Goal: Transaction & Acquisition: Purchase product/service

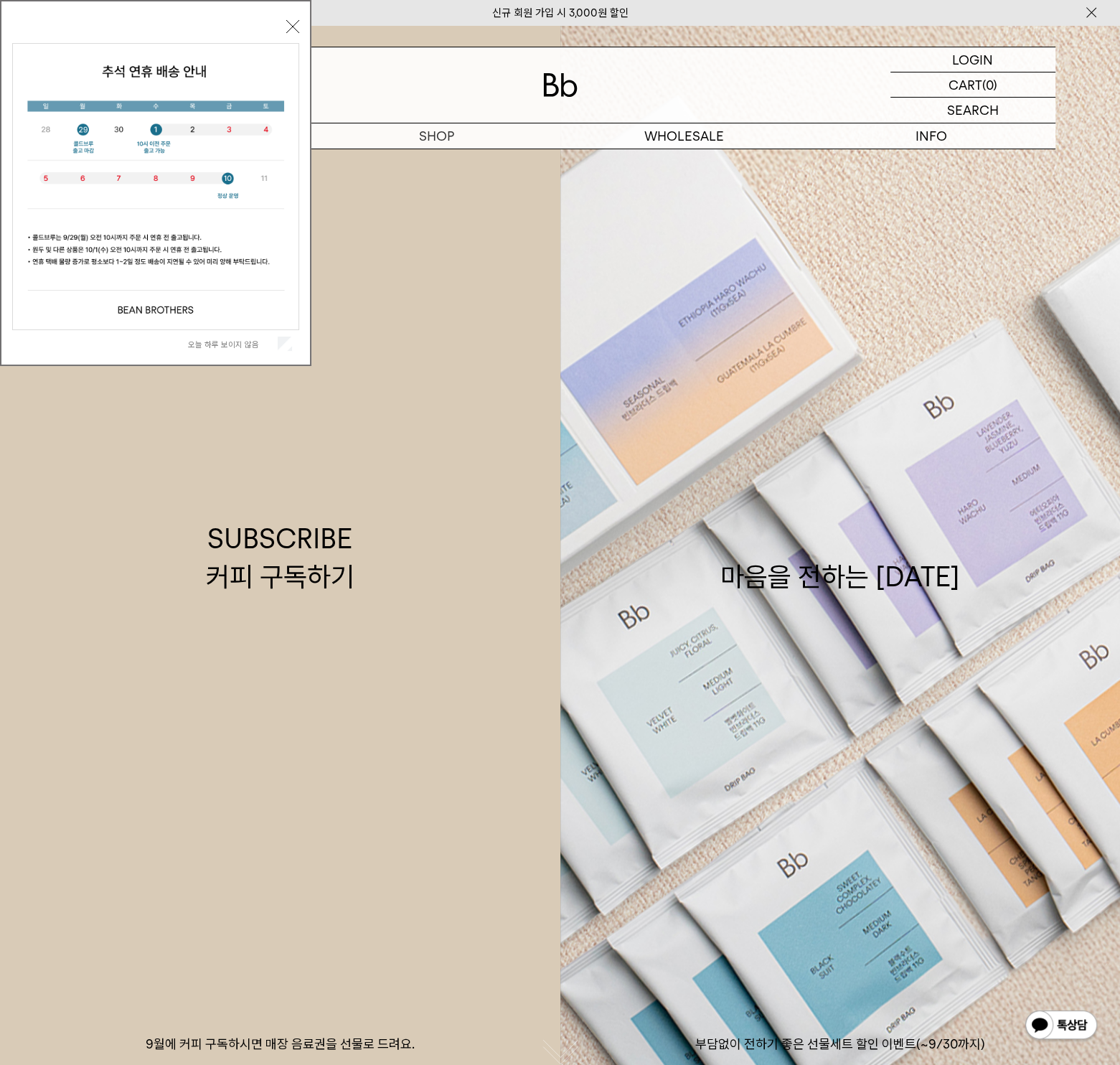
click at [150, 153] on img at bounding box center [156, 187] width 286 height 286
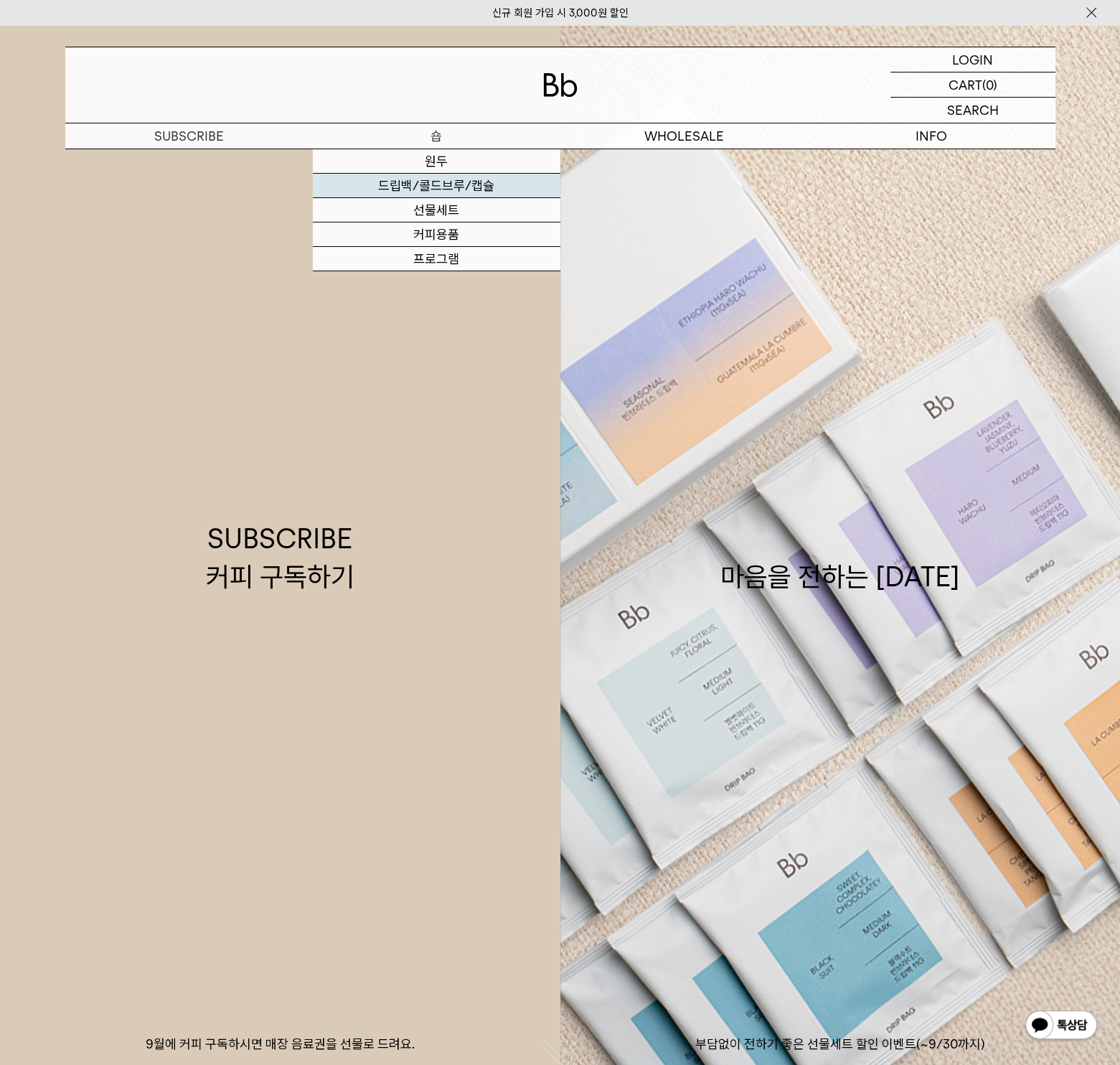
click at [437, 186] on link "드립백/콜드브루/캡슐" at bounding box center [436, 186] width 248 height 24
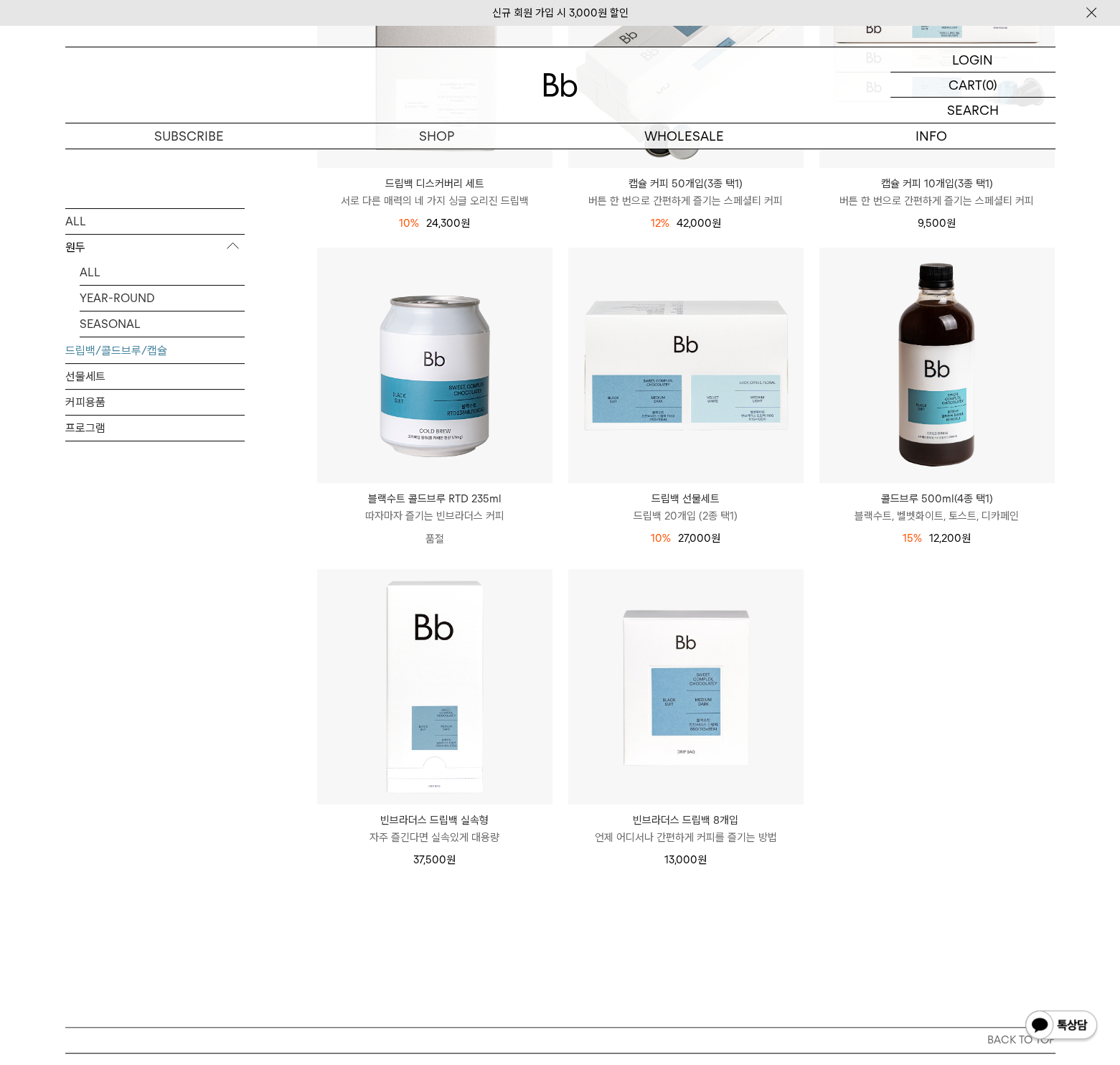
scroll to position [359, 0]
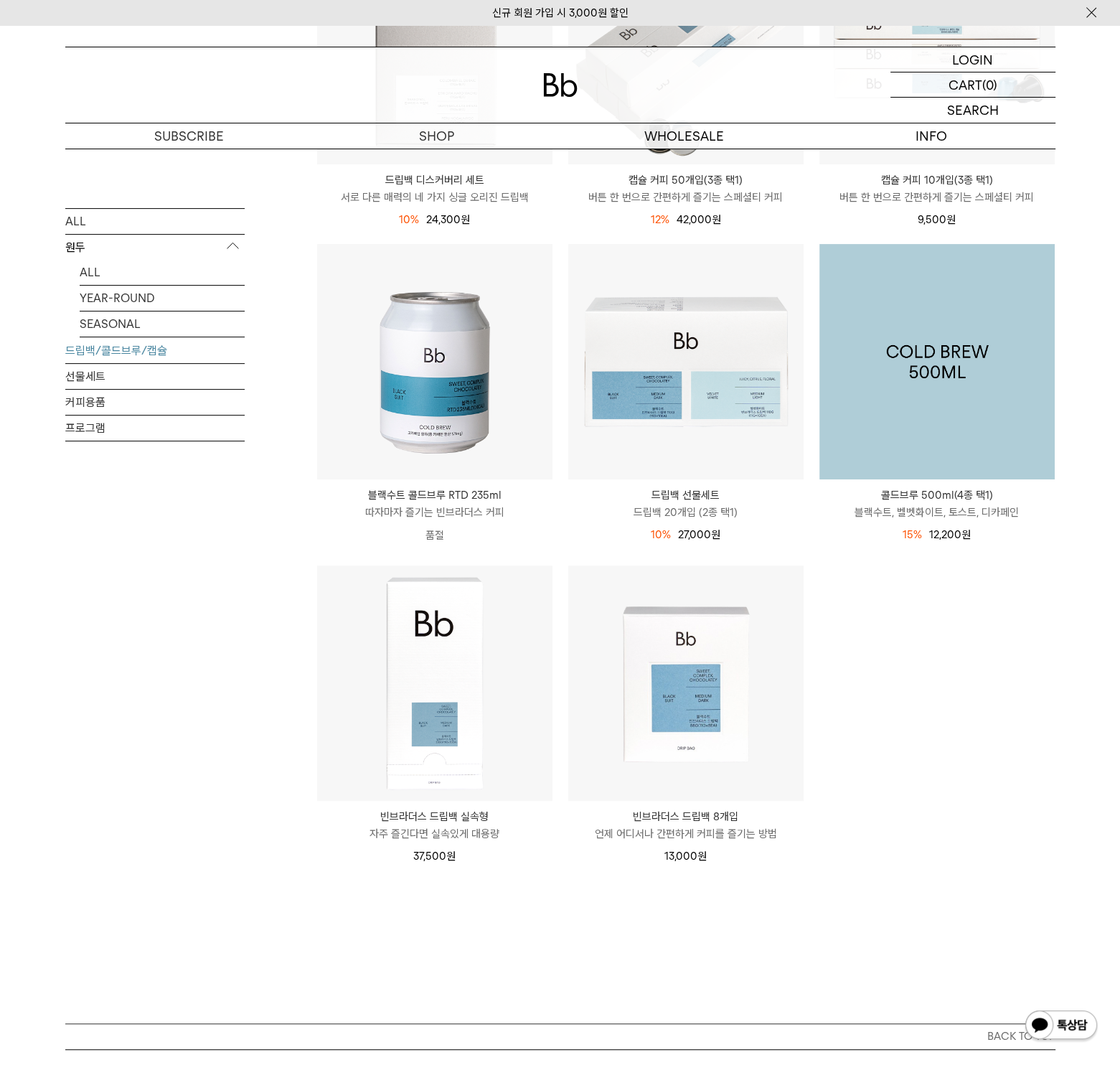
click at [982, 429] on img at bounding box center [937, 362] width 235 height 235
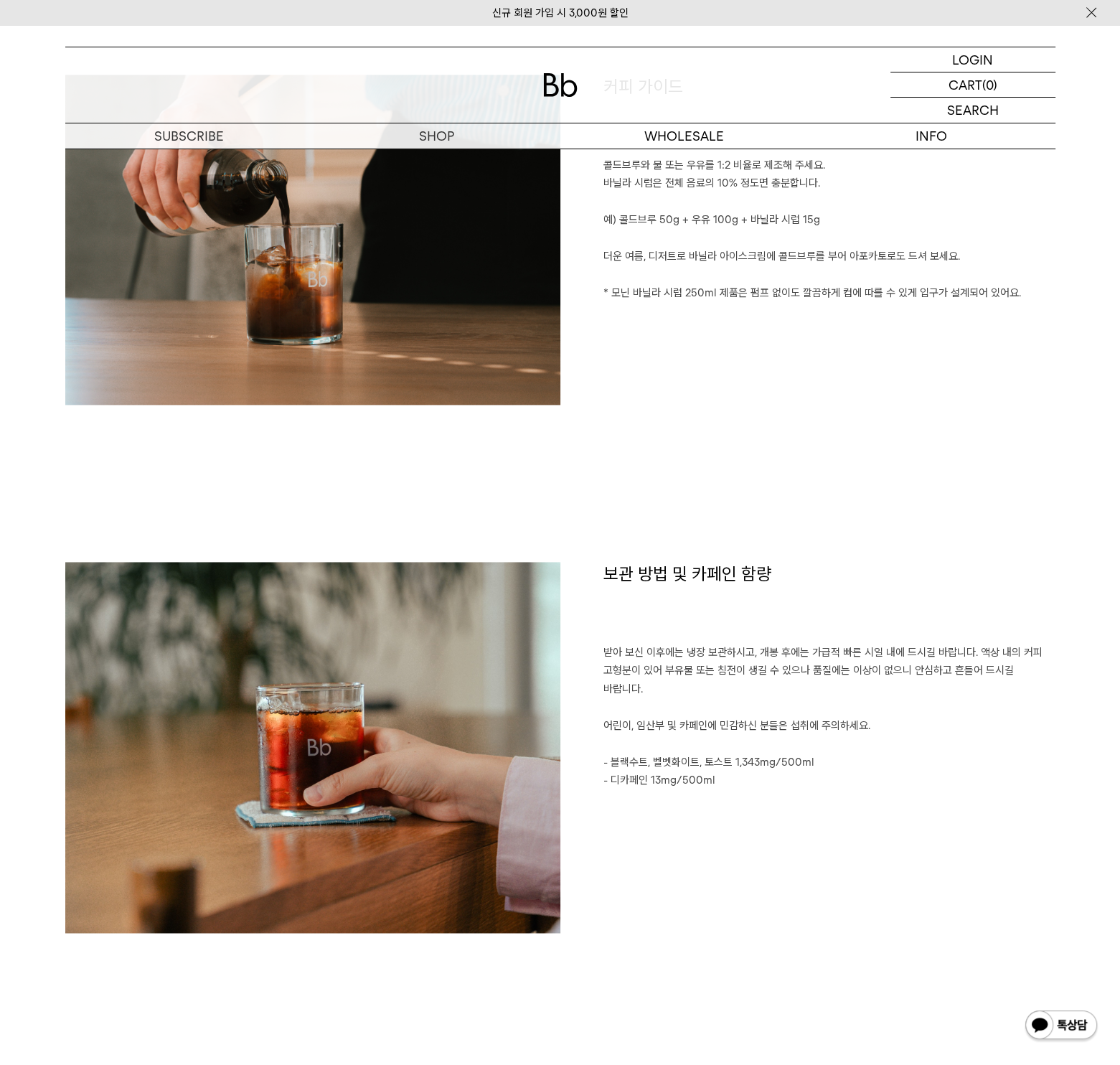
scroll to position [1866, 0]
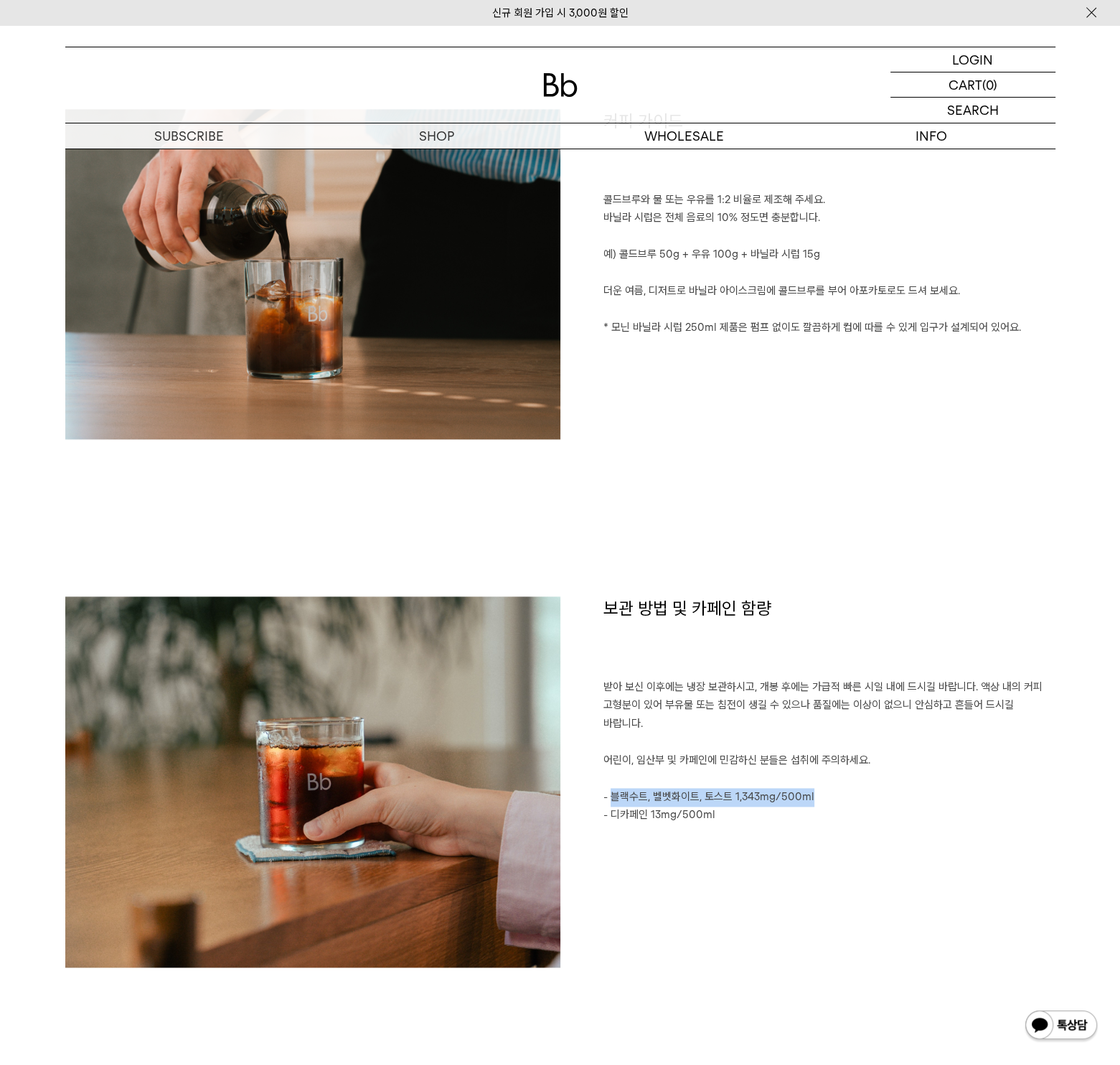
drag, startPoint x: 613, startPoint y: 780, endPoint x: 822, endPoint y: 785, distance: 209.1
click at [822, 788] on p "- 블랙수트, 벨벳화이트, 토스트 1,343mg/500ml" at bounding box center [829, 797] width 452 height 19
drag, startPoint x: 617, startPoint y: 800, endPoint x: 714, endPoint y: 812, distance: 97.7
click at [714, 812] on div "보관 방법 및 카페인 함량 받아 보신 이후에는 냉장 보관하시고, 개봉 후에는 가급적 빠른 시일 내에 드시길 바랍니다. 액상 내의 커피 고형분이…" at bounding box center [808, 789] width 495 height 385
drag, startPoint x: 695, startPoint y: 247, endPoint x: 730, endPoint y: 264, distance: 38.9
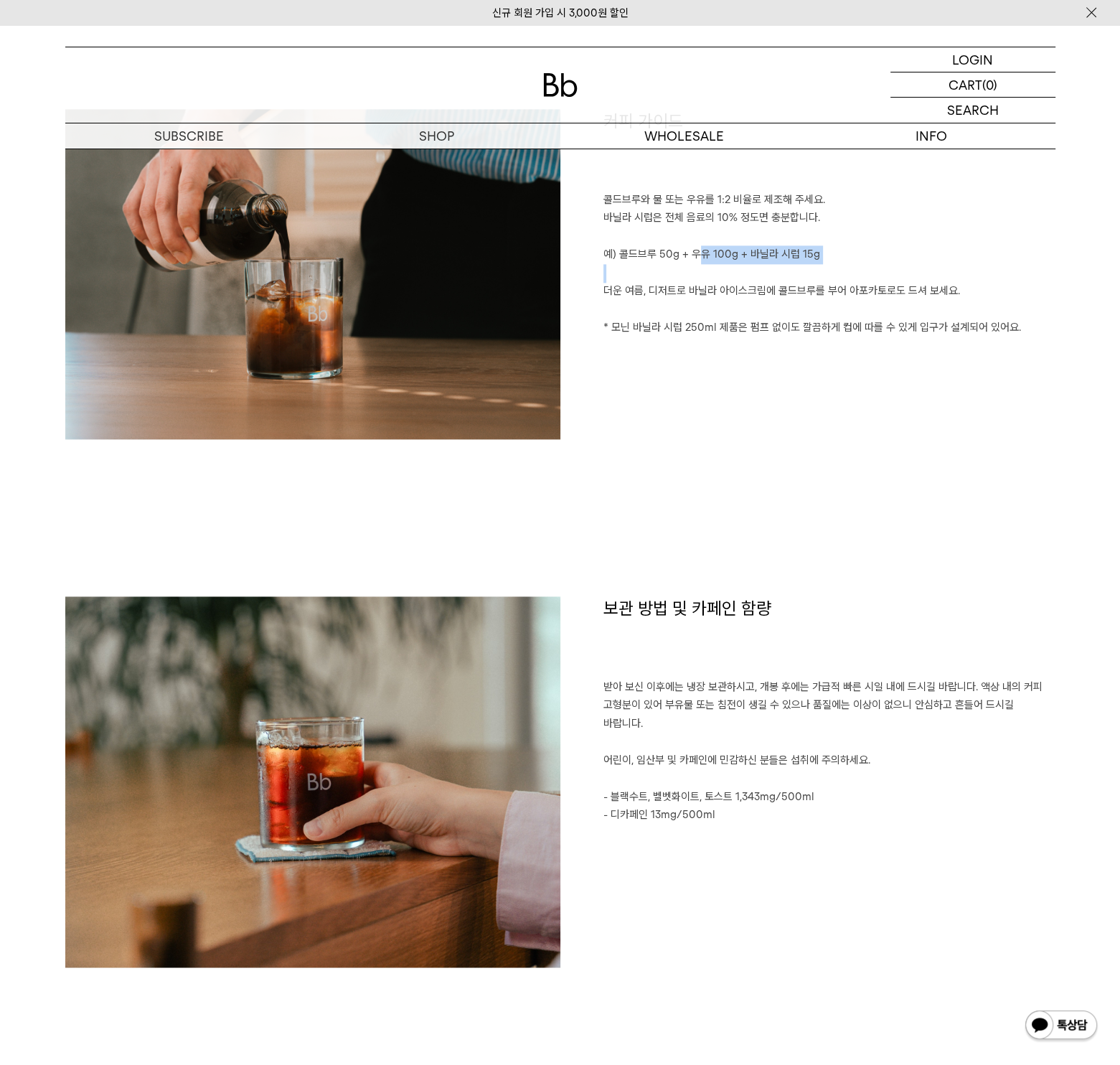
click at [730, 264] on div "커피 가이드 콜드브루와 물 또는 우유를 1:2 비율로 제조해 주세요. 바닐라 시럽은 전체 음료의 10% 정도면 충분합니다. 예) 콜드브루 50…" at bounding box center [808, 281] width 495 height 344
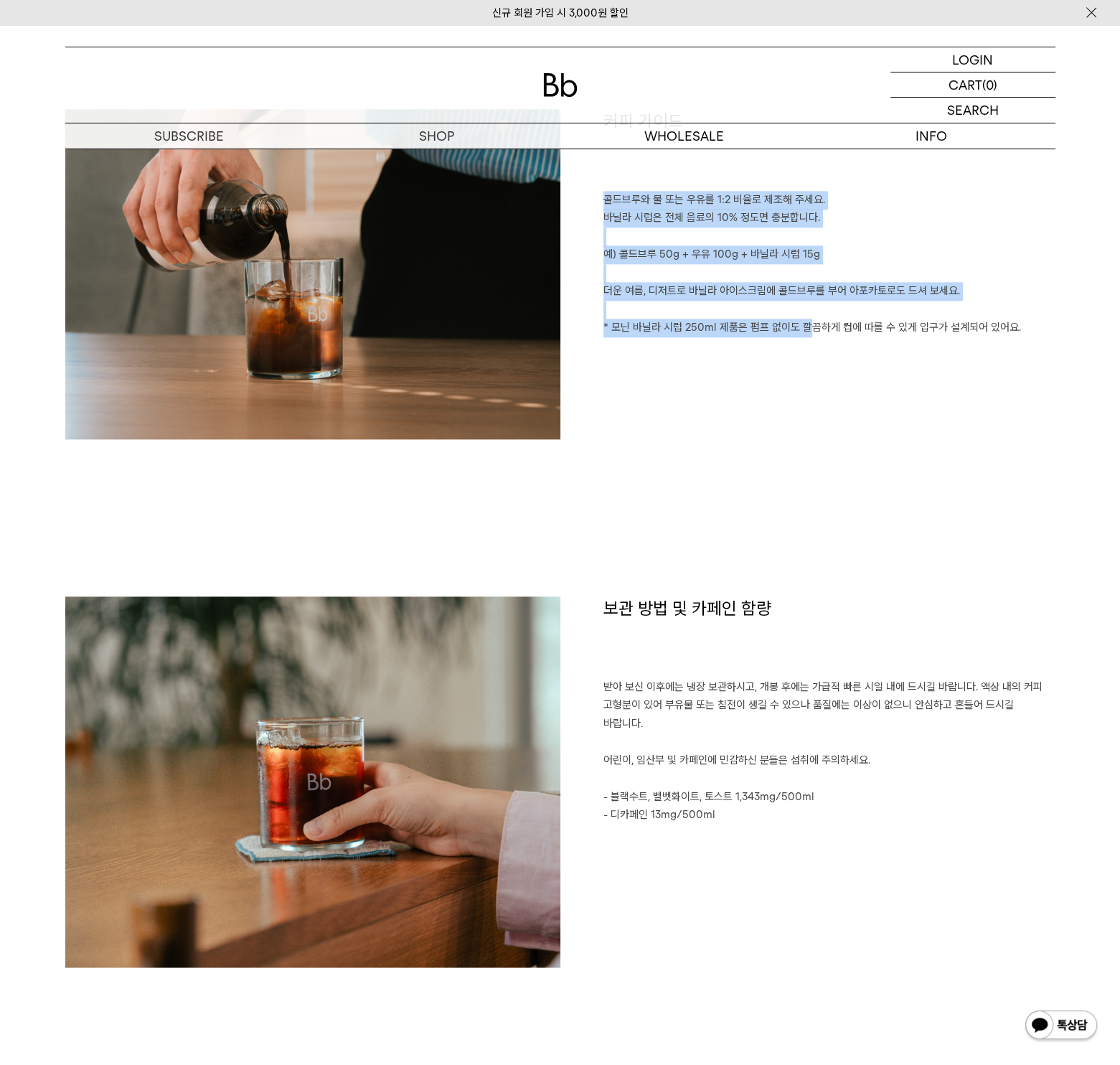
drag, startPoint x: 605, startPoint y: 200, endPoint x: 811, endPoint y: 373, distance: 269.0
click at [811, 358] on div "커피 가이드 콜드브루와 물 또는 우유를 1:2 비율로 제조해 주세요. 바닐라 시럽은 전체 음료의 10% 정도면 충분합니다. 예) 콜드브루 50…" at bounding box center [808, 281] width 495 height 344
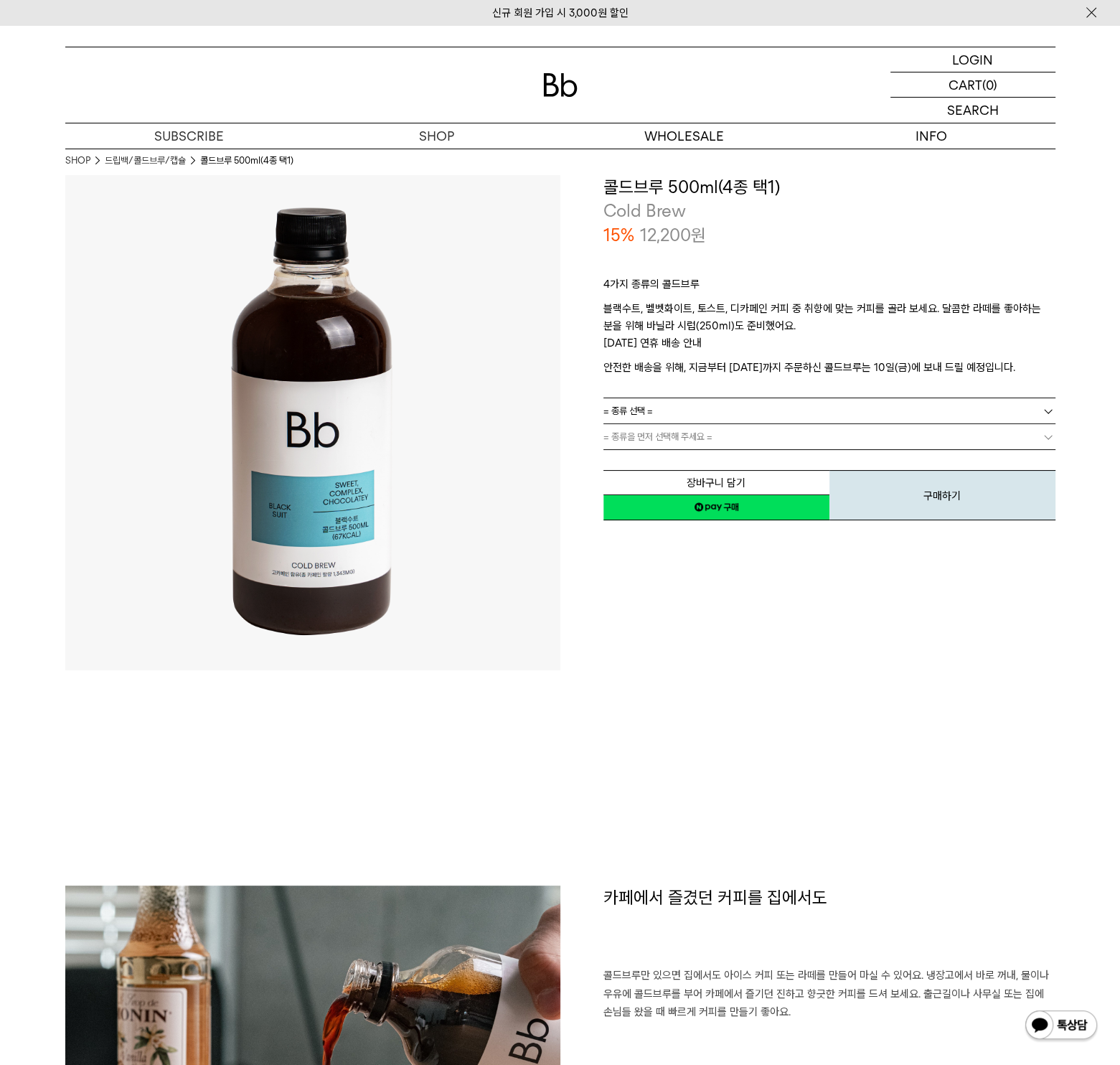
scroll to position [0, 0]
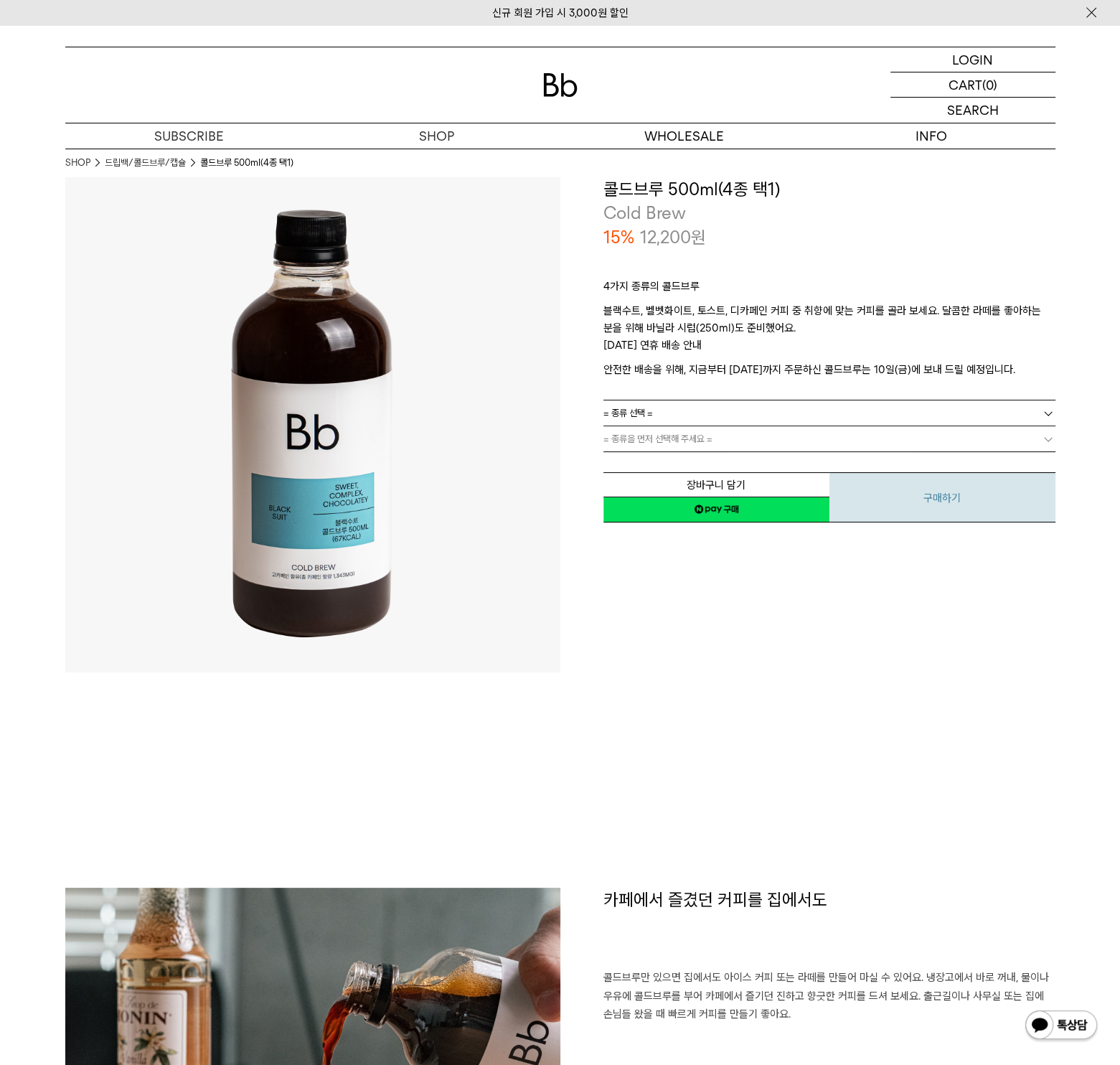
click at [952, 498] on button "구매하기" at bounding box center [942, 498] width 226 height 50
click at [696, 485] on button "장바구니 담기" at bounding box center [717, 485] width 226 height 25
click at [347, 517] on img at bounding box center [312, 425] width 495 height 495
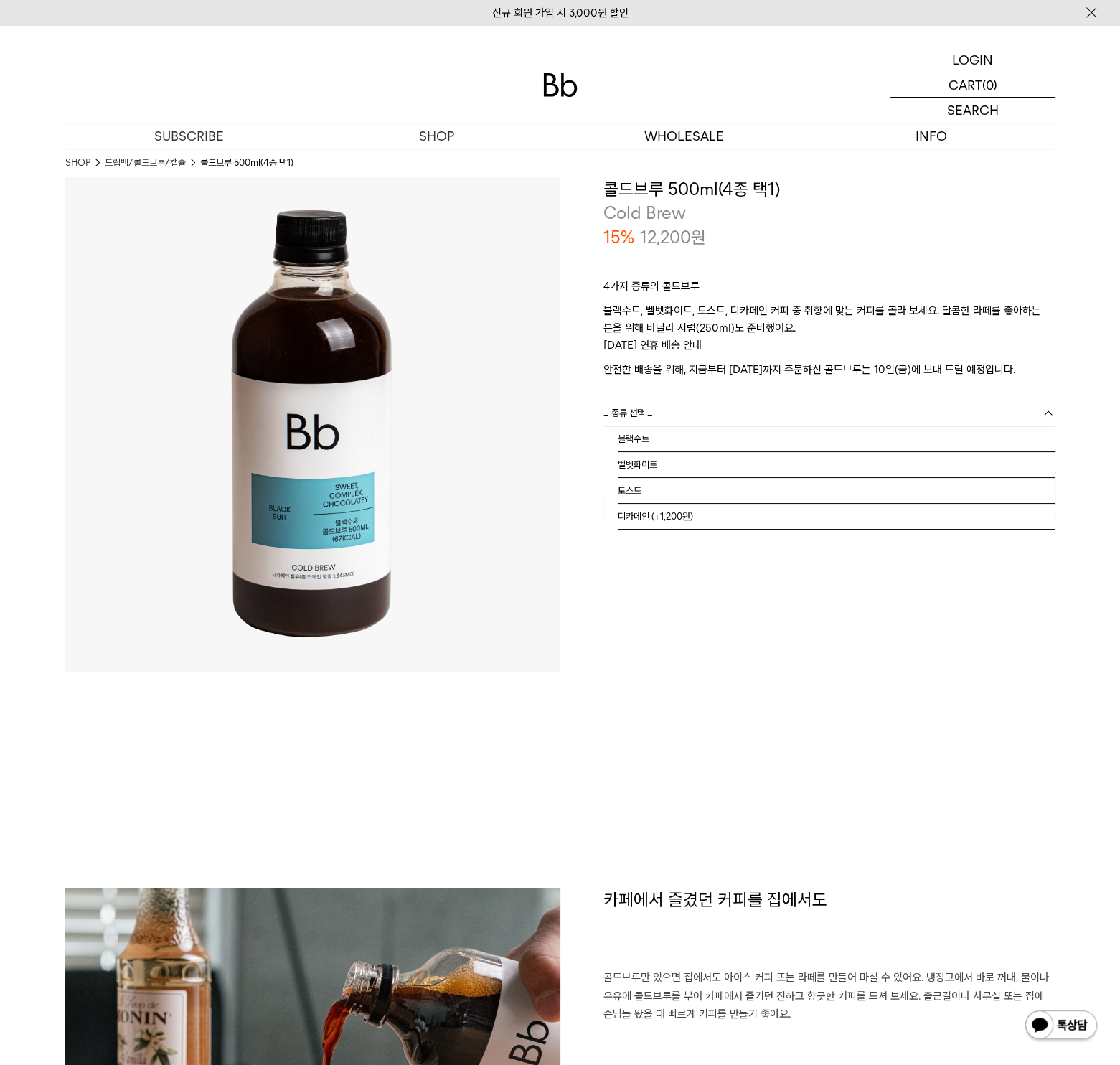
click at [650, 412] on span "= 종류 선택 =" at bounding box center [628, 412] width 50 height 25
click at [637, 465] on li "벨벳화이트" at bounding box center [836, 465] width 437 height 26
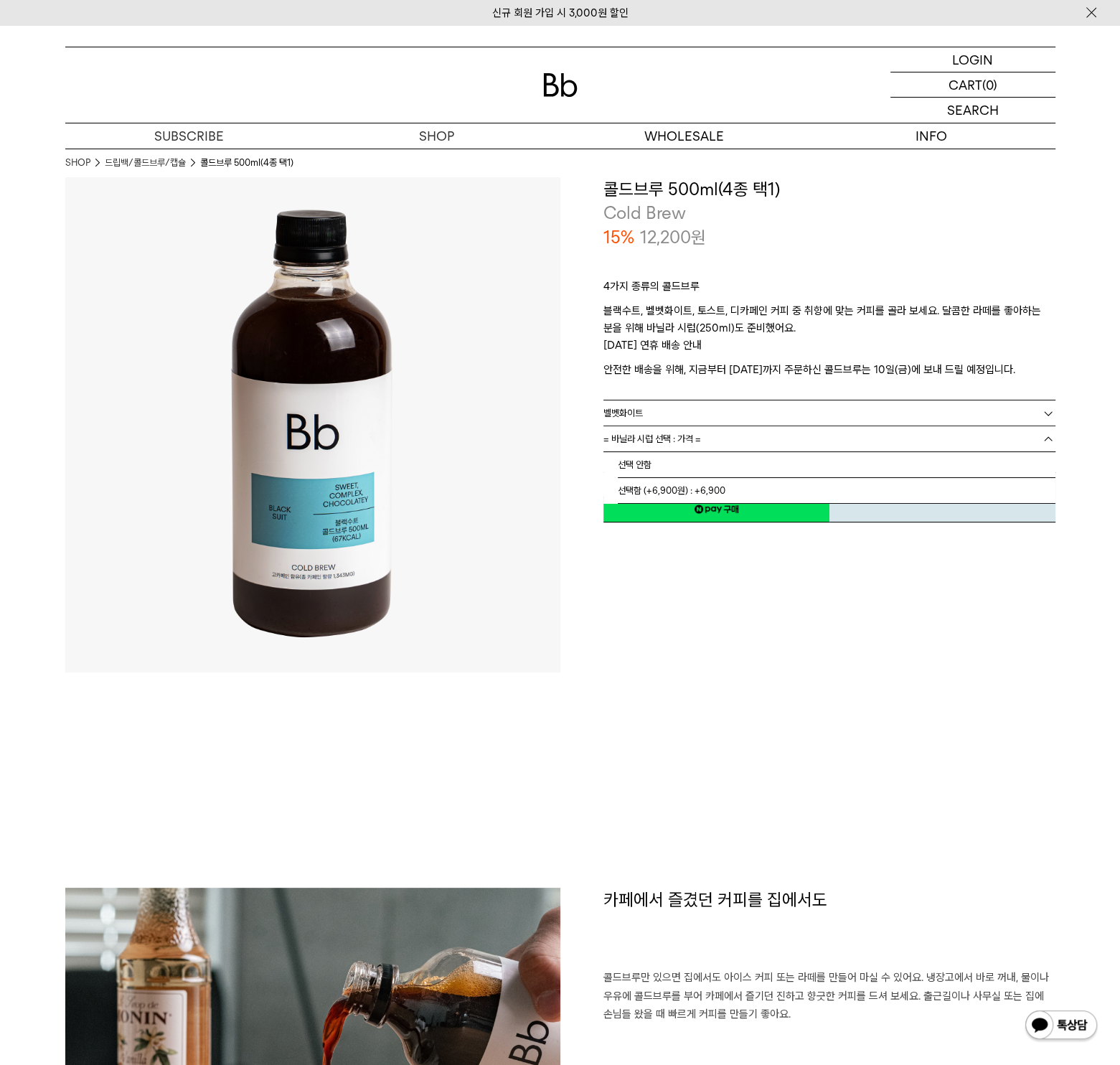
click at [643, 438] on span "= 바닐라 시럽 선택 : 가격 =" at bounding box center [653, 438] width 97 height 25
click at [629, 462] on li "선택 안함" at bounding box center [836, 465] width 437 height 26
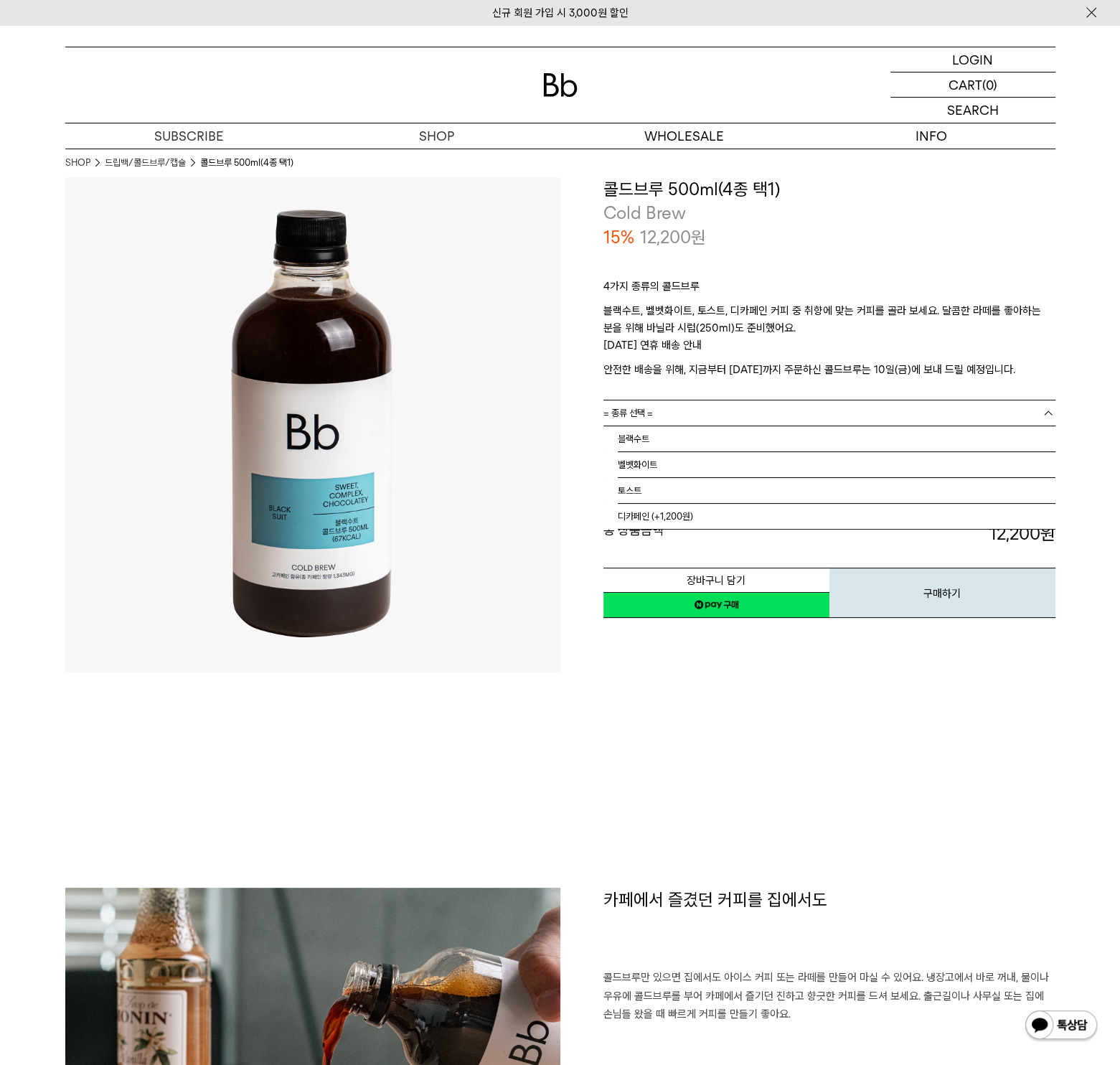
click at [1048, 412] on b at bounding box center [1049, 413] width 15 height 15
click at [646, 437] on li "블랙수트" at bounding box center [836, 439] width 437 height 26
click at [666, 441] on span "= 바닐라 시럽 선택 : 가격 =" at bounding box center [653, 438] width 97 height 25
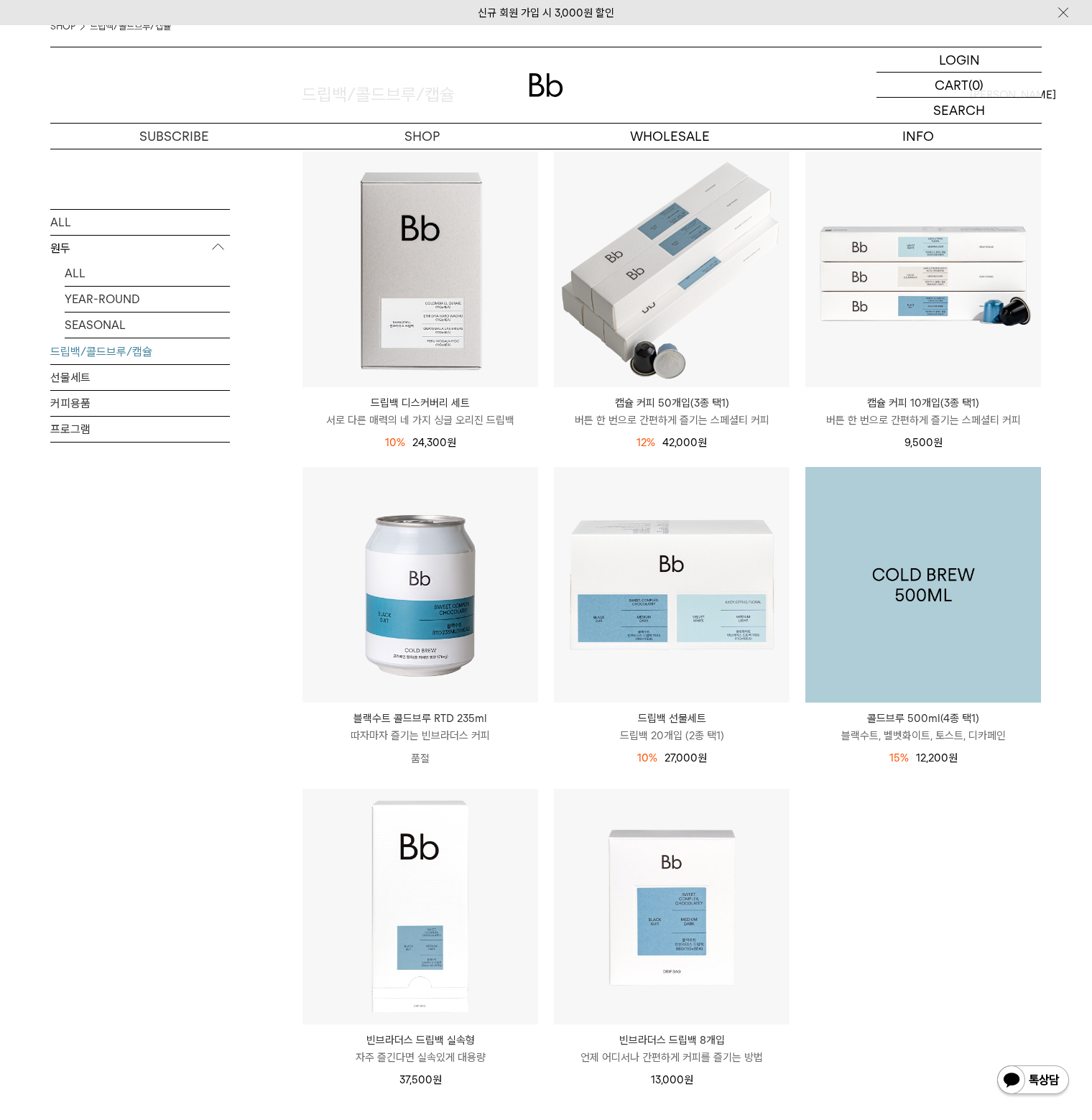
scroll to position [144, 0]
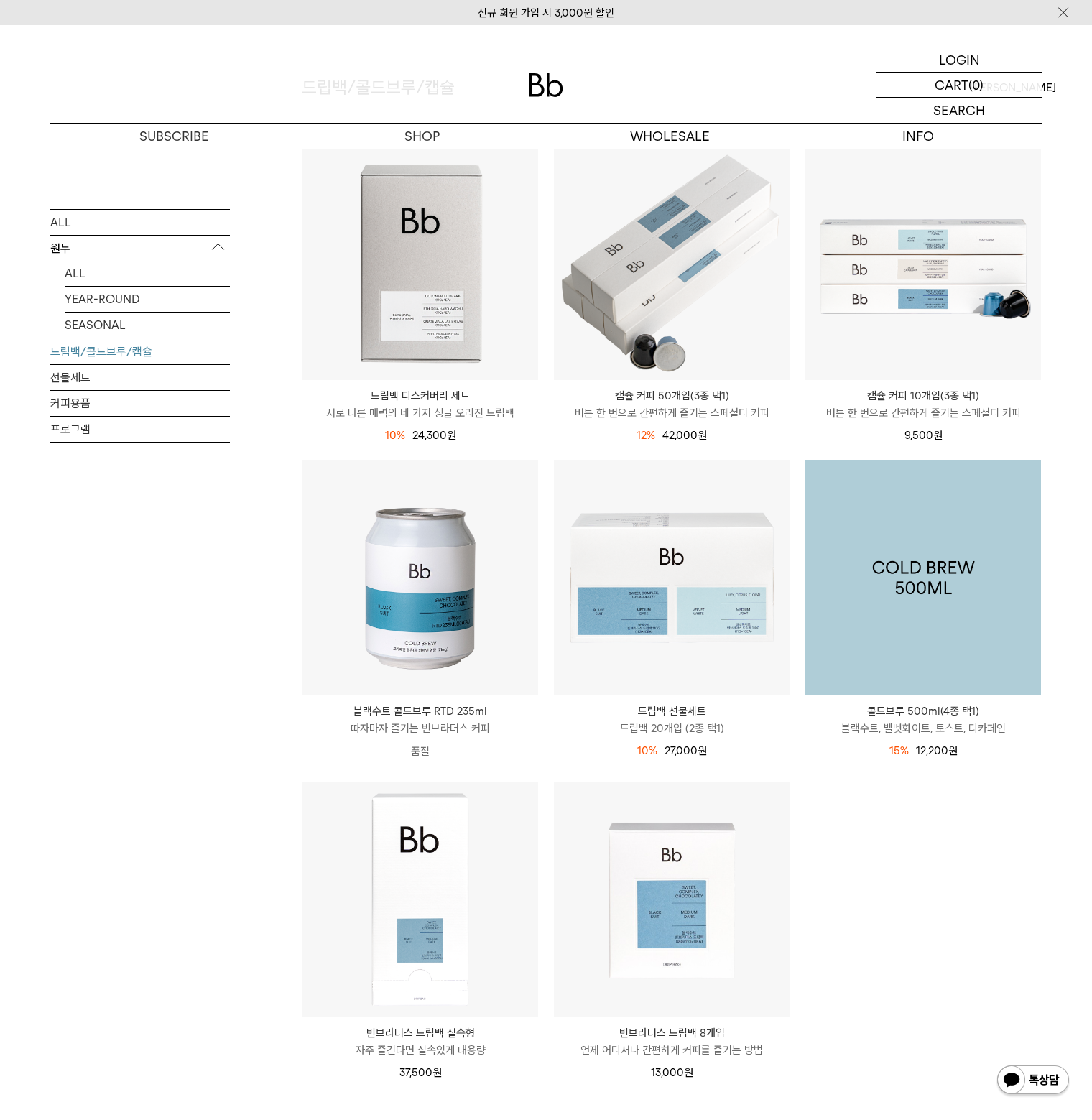
click at [937, 603] on img at bounding box center [923, 578] width 236 height 236
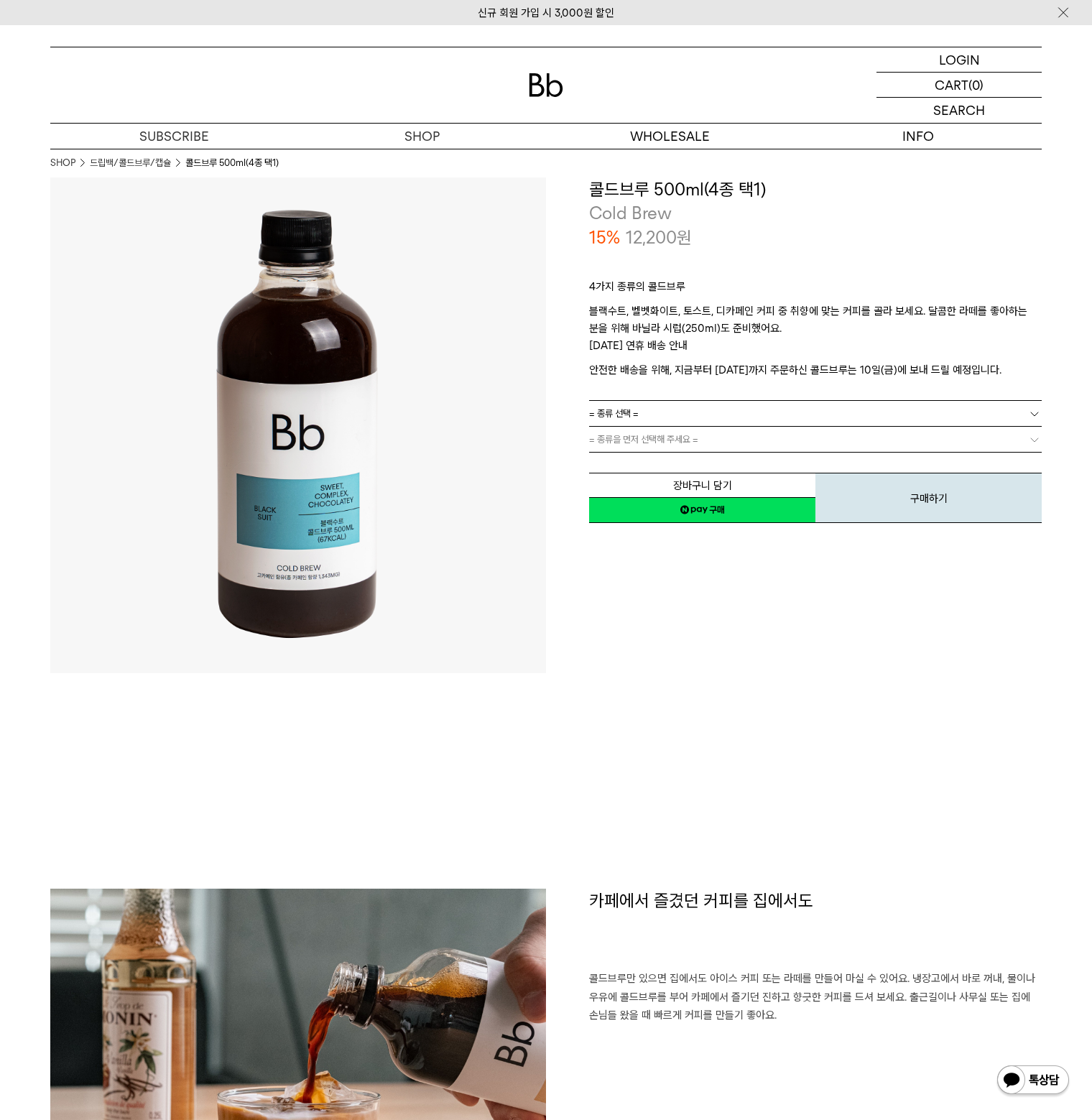
drag, startPoint x: 652, startPoint y: 367, endPoint x: 1032, endPoint y: 387, distance: 380.5
click at [1032, 387] on div "4가지 종류의 콜드브루 블랙수트, 벨벳화이트, 토스트, 디카페인 커피 중 취향에 맞는 커피를 골라 보세요. 달콤한 라떼를 좋아하는 분을 위해 …" at bounding box center [815, 325] width 453 height 151
click at [628, 415] on span "= 종류 선택 =" at bounding box center [613, 413] width 50 height 25
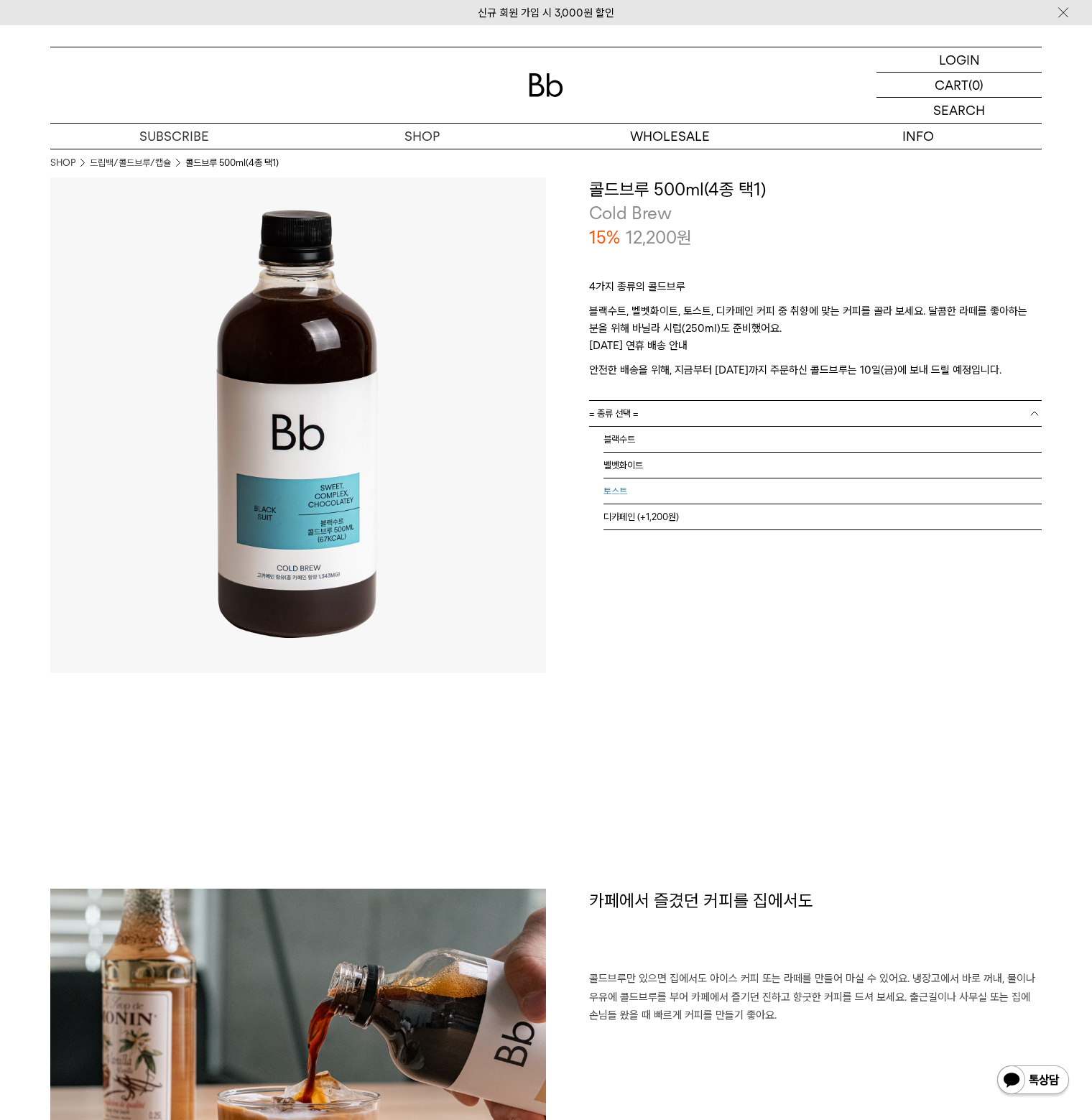
click at [614, 489] on li "토스트" at bounding box center [822, 492] width 438 height 26
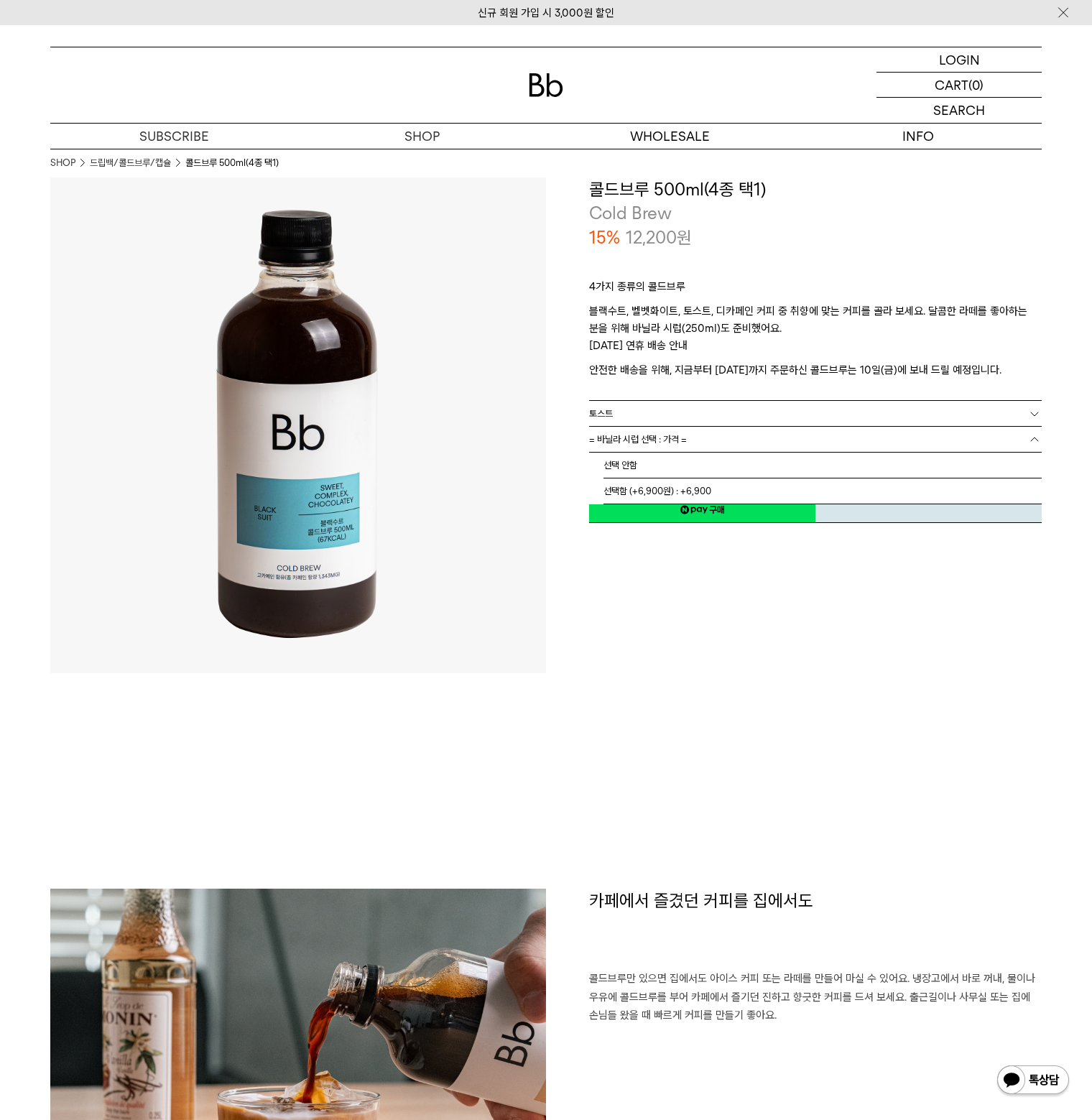
click at [617, 442] on span "= 바닐라 시럽 선택 : 가격 =" at bounding box center [638, 439] width 98 height 25
click at [617, 469] on li "선택 안함" at bounding box center [822, 466] width 438 height 26
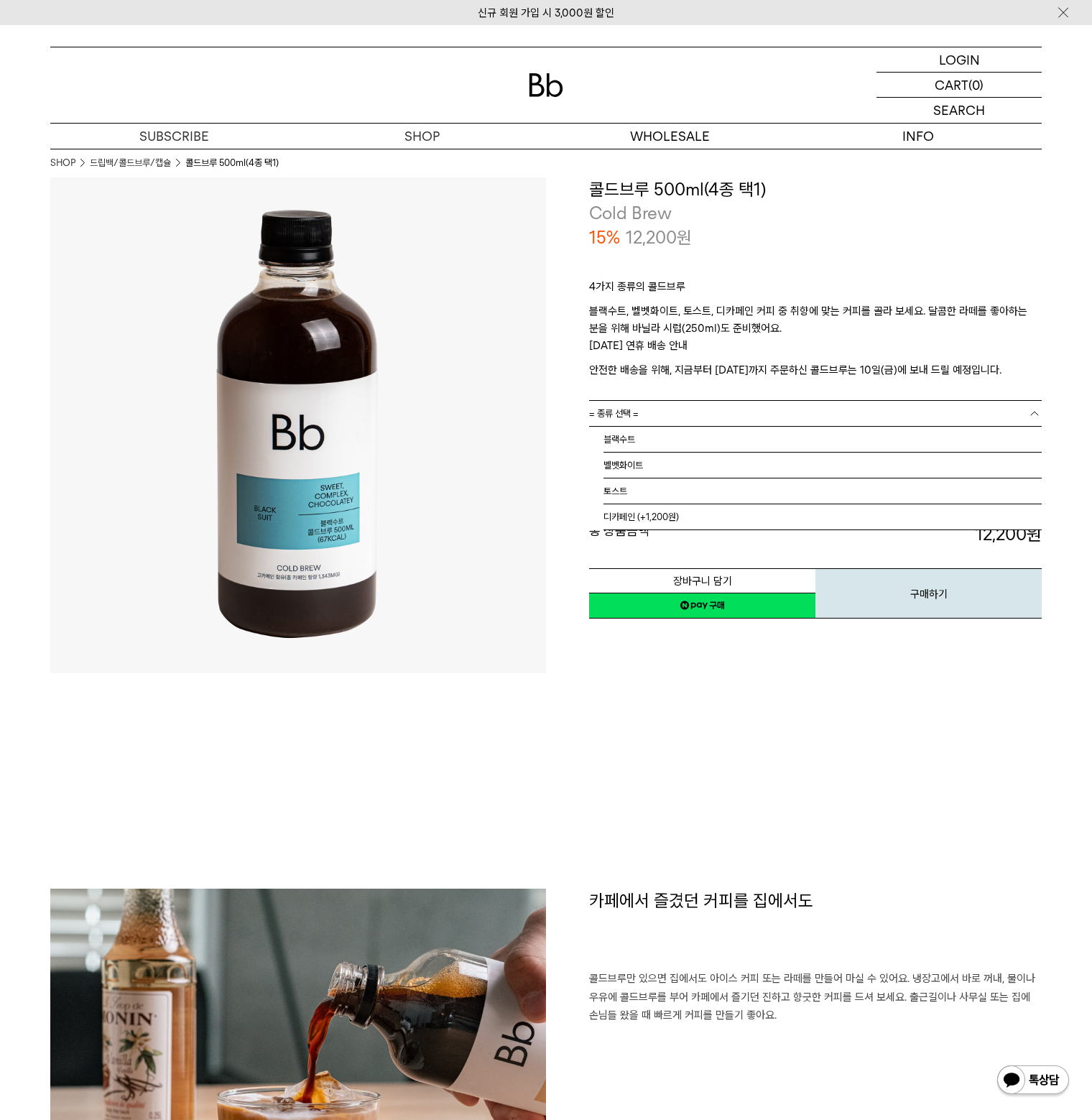
click at [612, 415] on span "= 종류 선택 =" at bounding box center [613, 413] width 50 height 25
click at [611, 516] on li "디카페인 (+1,200원)" at bounding box center [822, 518] width 438 height 26
click at [604, 436] on span "= 바닐라 시럽 선택 : 가격 =" at bounding box center [638, 439] width 98 height 25
click at [617, 467] on li "선택 안함 : +1,200" at bounding box center [822, 466] width 438 height 26
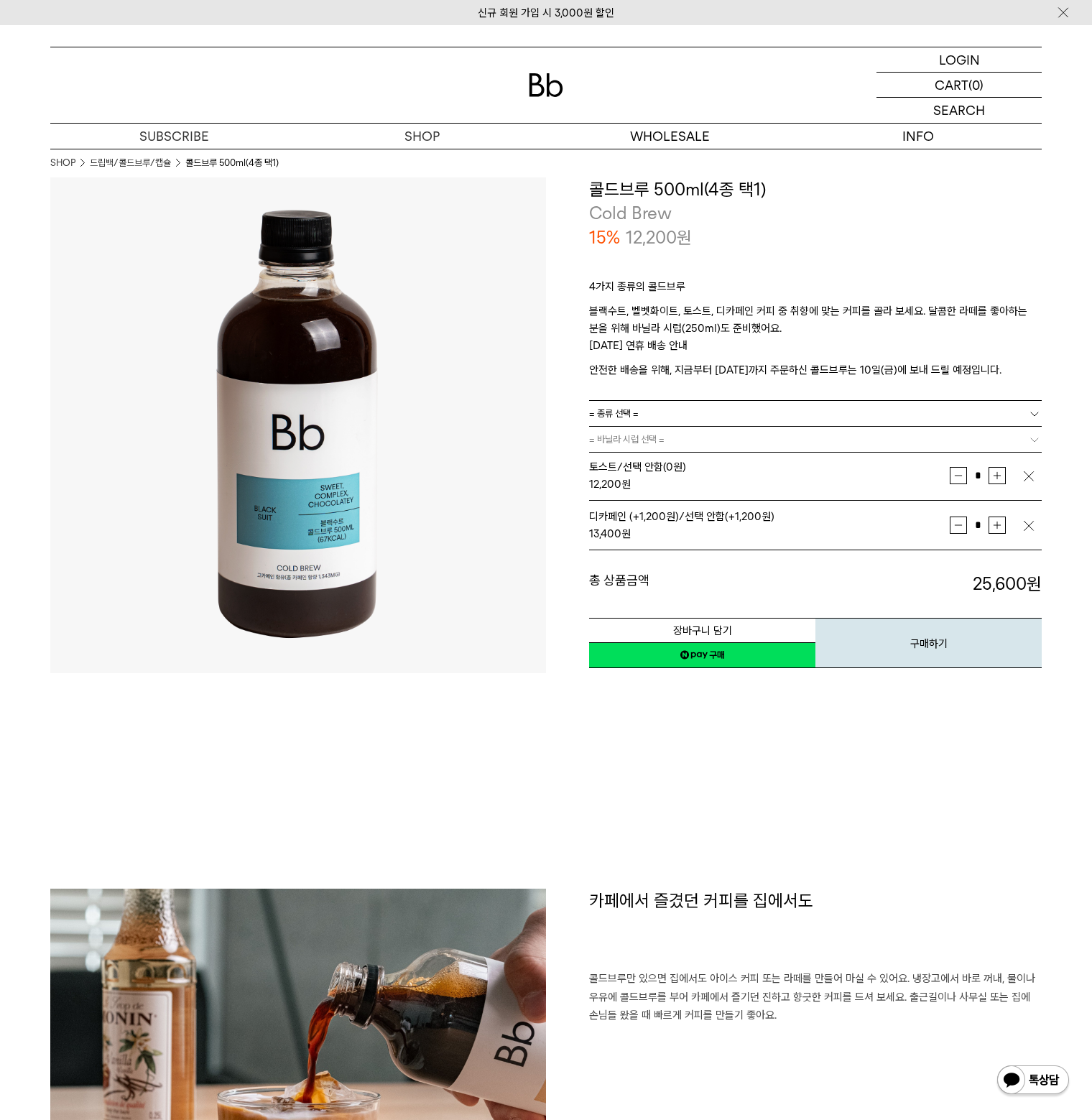
click at [1037, 477] on td at bounding box center [1031, 475] width 20 height 35
click at [1029, 473] on img "button" at bounding box center [1029, 476] width 15 height 15
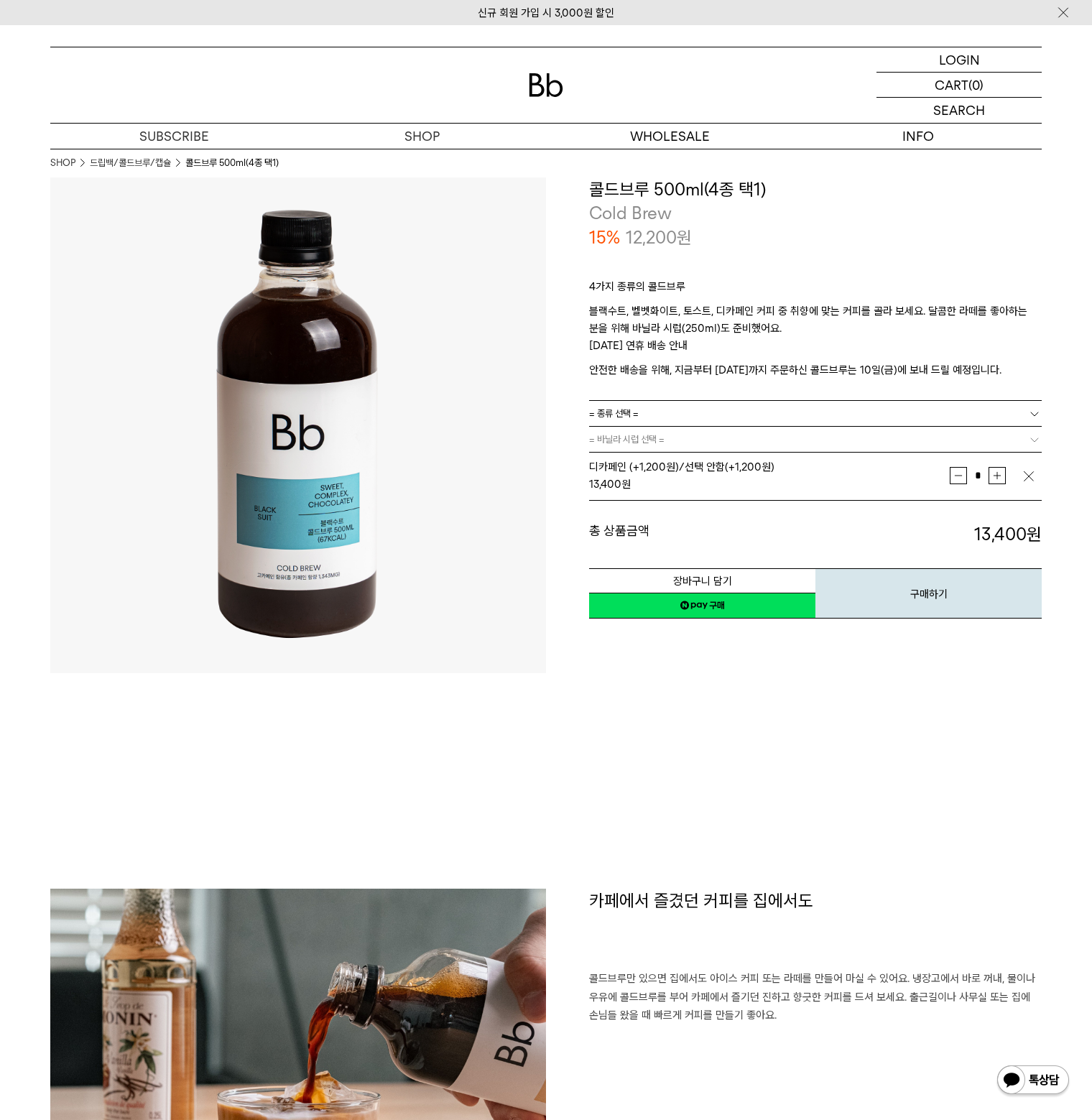
click at [1032, 475] on img "button" at bounding box center [1029, 476] width 15 height 15
